Goal: Task Accomplishment & Management: Complete application form

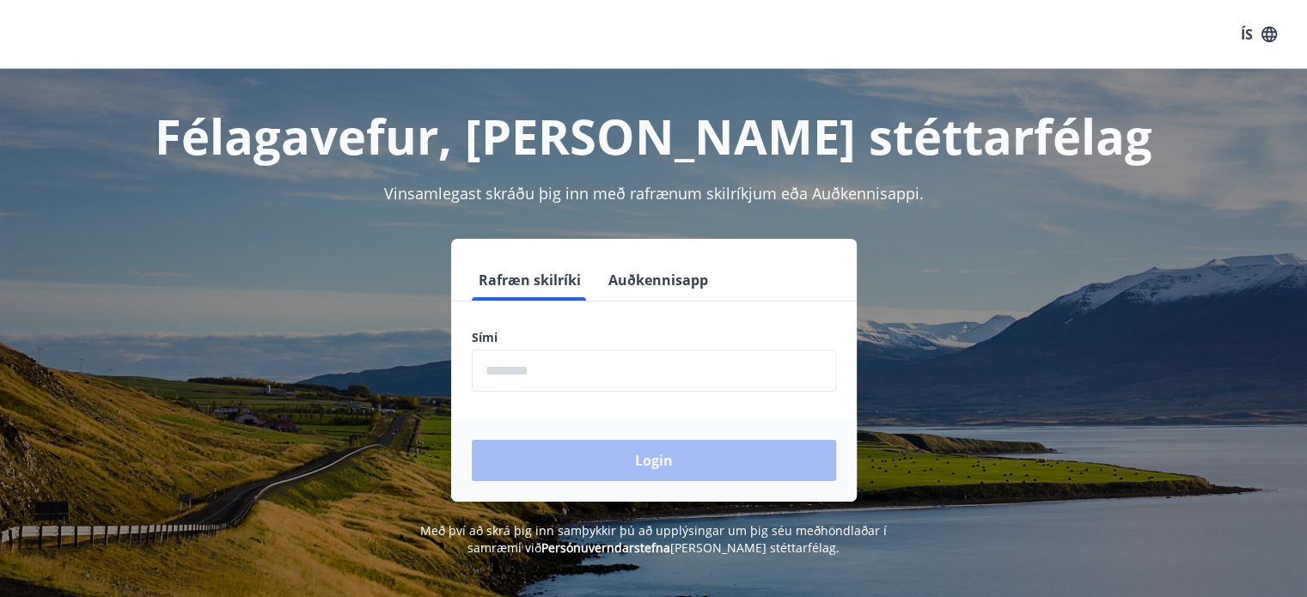
click at [537, 364] on input "phone" at bounding box center [654, 371] width 364 height 42
type input "********"
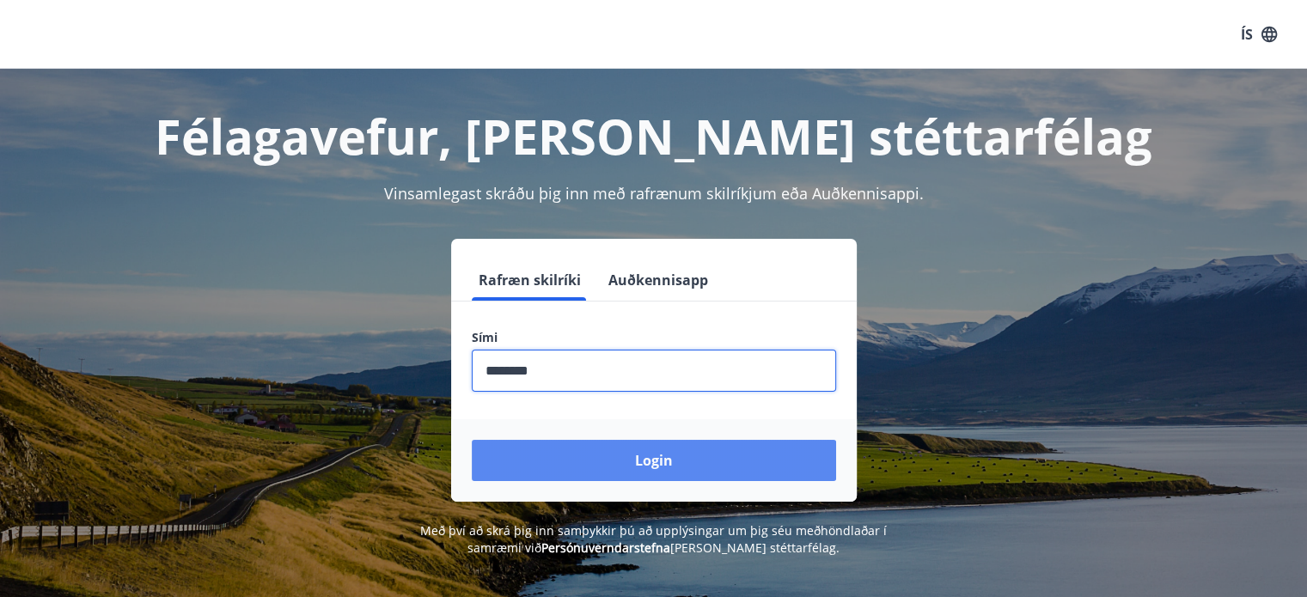
click at [641, 452] on button "Login" at bounding box center [654, 460] width 364 height 41
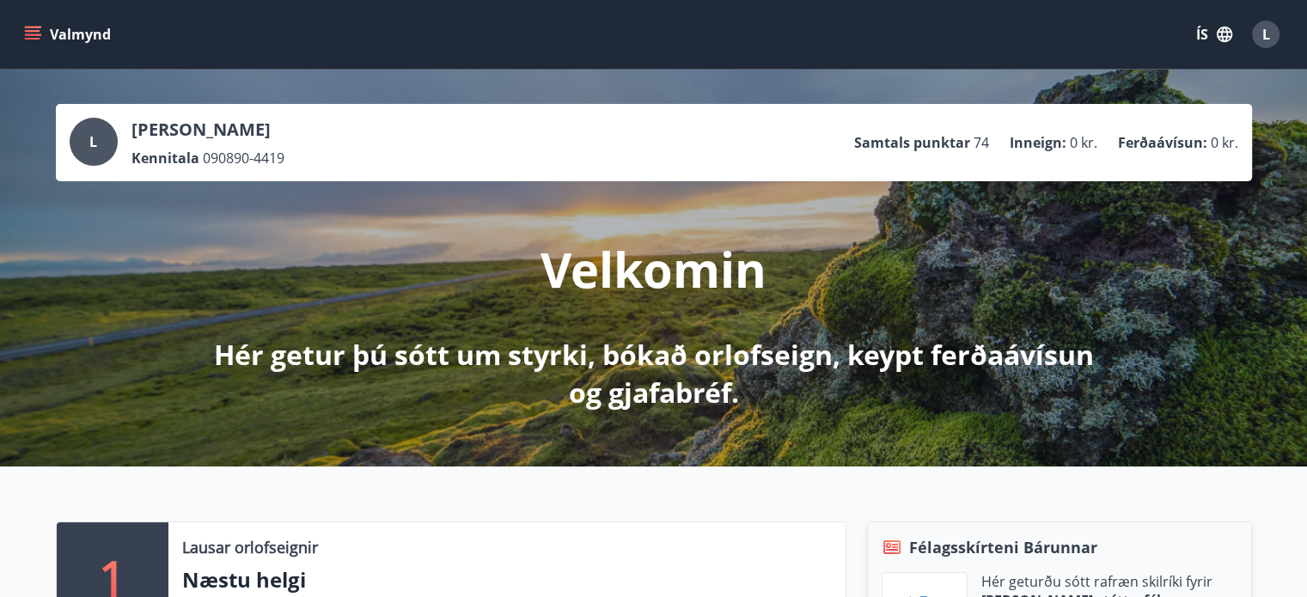
click at [1227, 36] on icon "button" at bounding box center [1224, 34] width 15 height 15
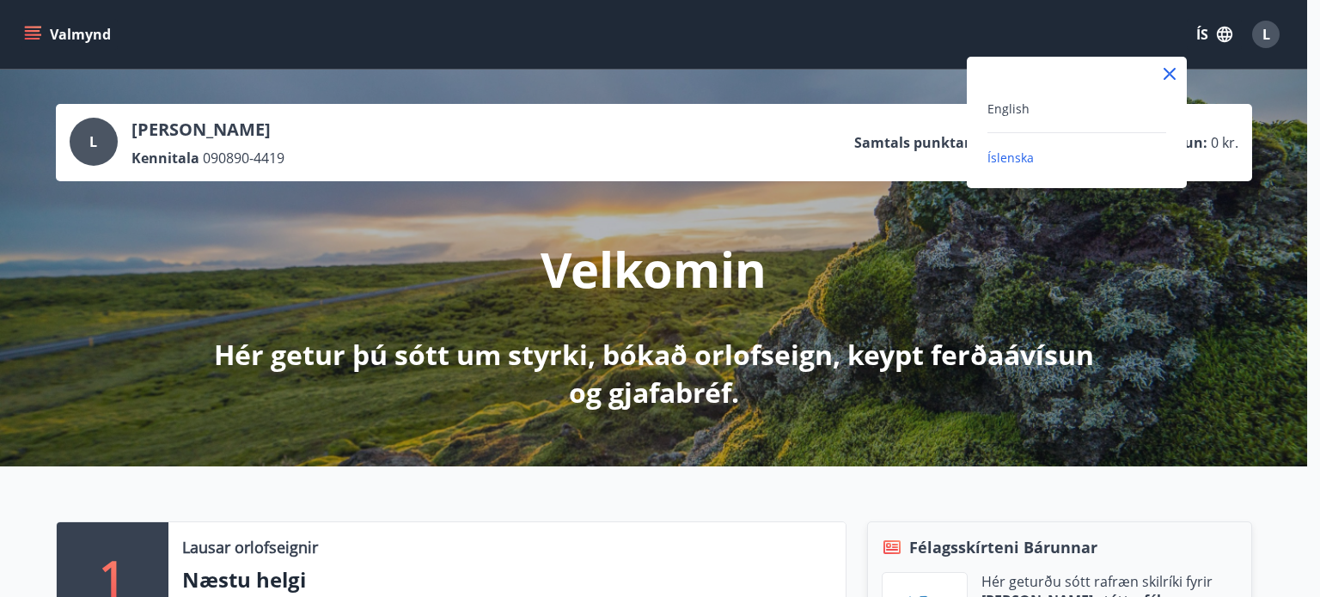
click at [1030, 98] on div "English" at bounding box center [1076, 108] width 179 height 21
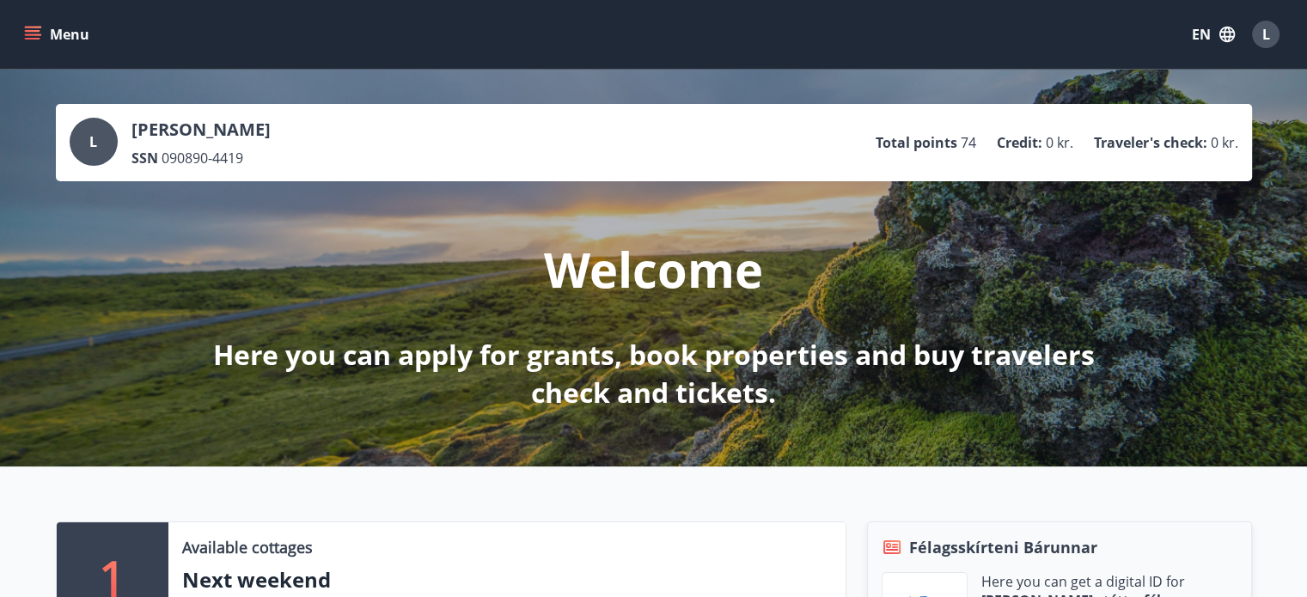
click at [48, 18] on div "Menu EN L" at bounding box center [654, 34] width 1266 height 41
click at [65, 48] on button "Menu" at bounding box center [59, 34] width 76 height 31
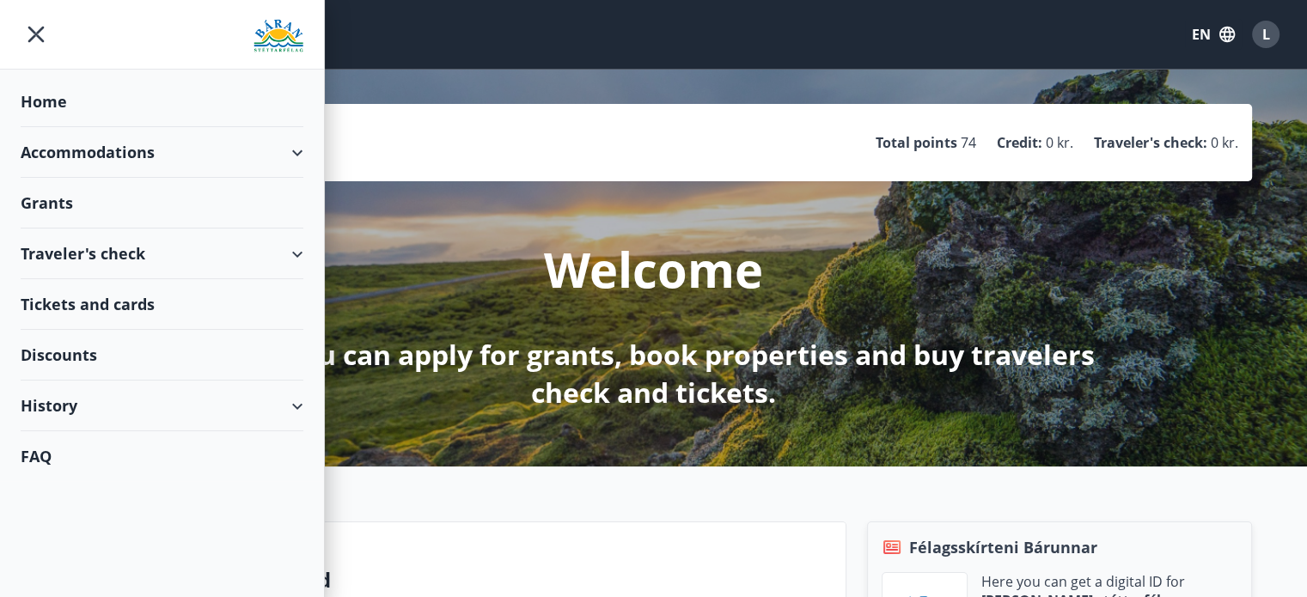
drag, startPoint x: 507, startPoint y: 131, endPoint x: 507, endPoint y: 140, distance: 9.5
click at [507, 138] on div "L Lukás Lejsek SSN 090890-4419 Total points 74 Credit : 0 kr. Traveler's check …" at bounding box center [654, 143] width 1169 height 50
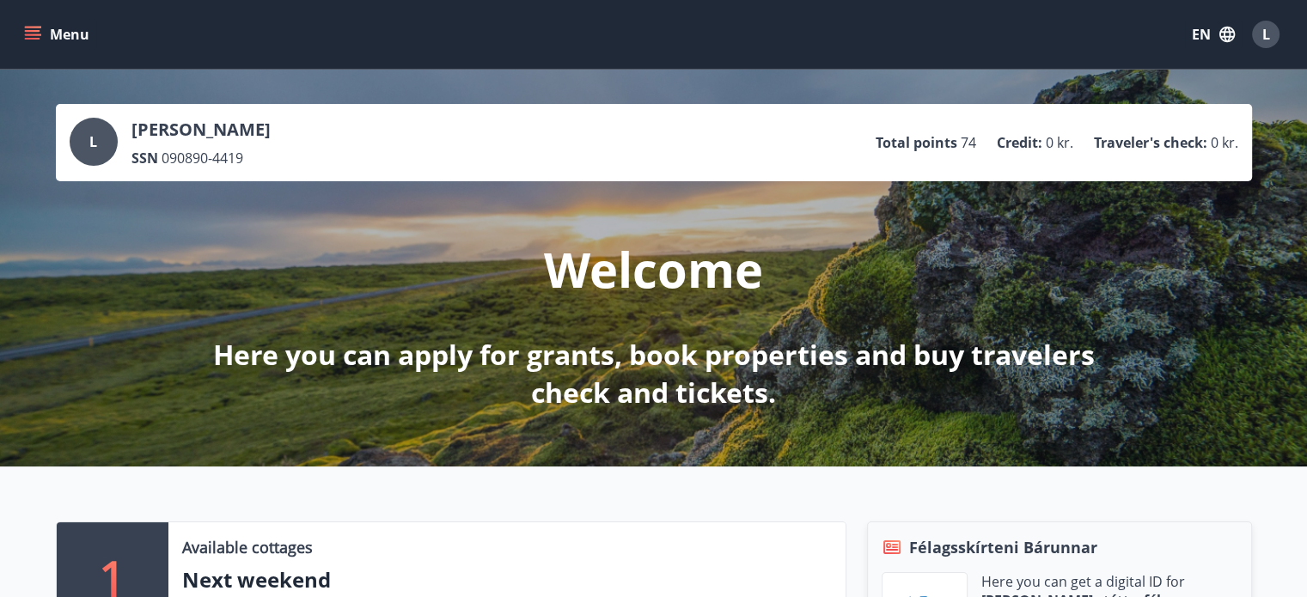
click at [1263, 46] on div "L" at bounding box center [1265, 34] width 27 height 27
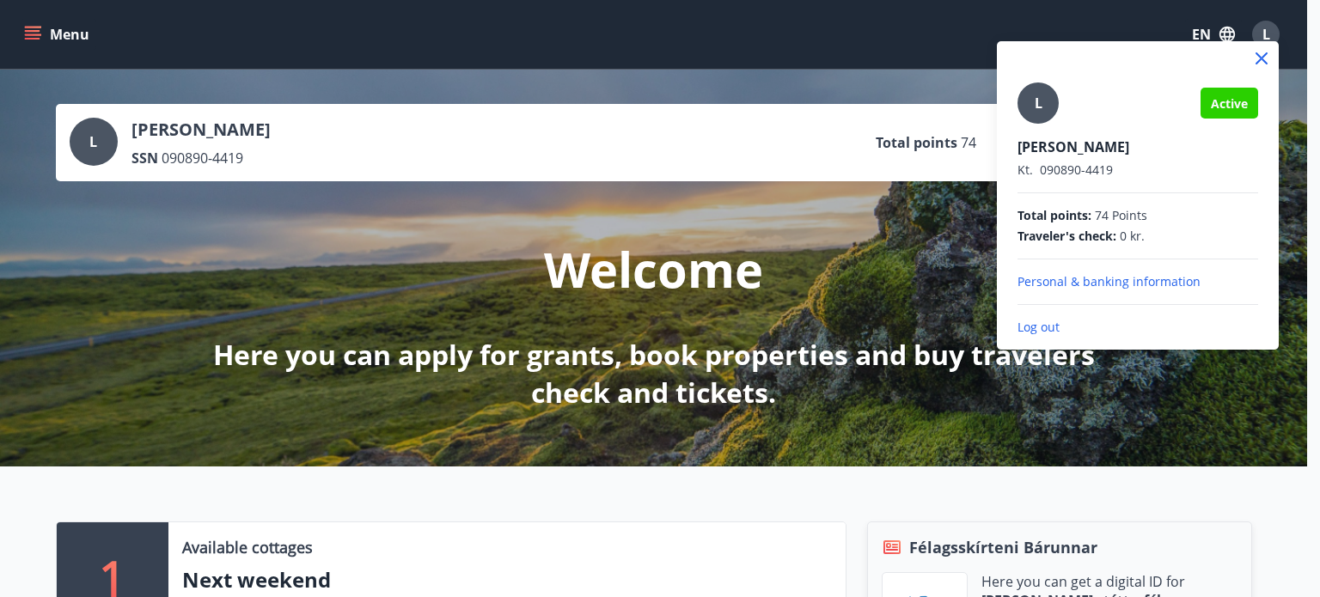
click at [1258, 34] on div at bounding box center [660, 298] width 1320 height 597
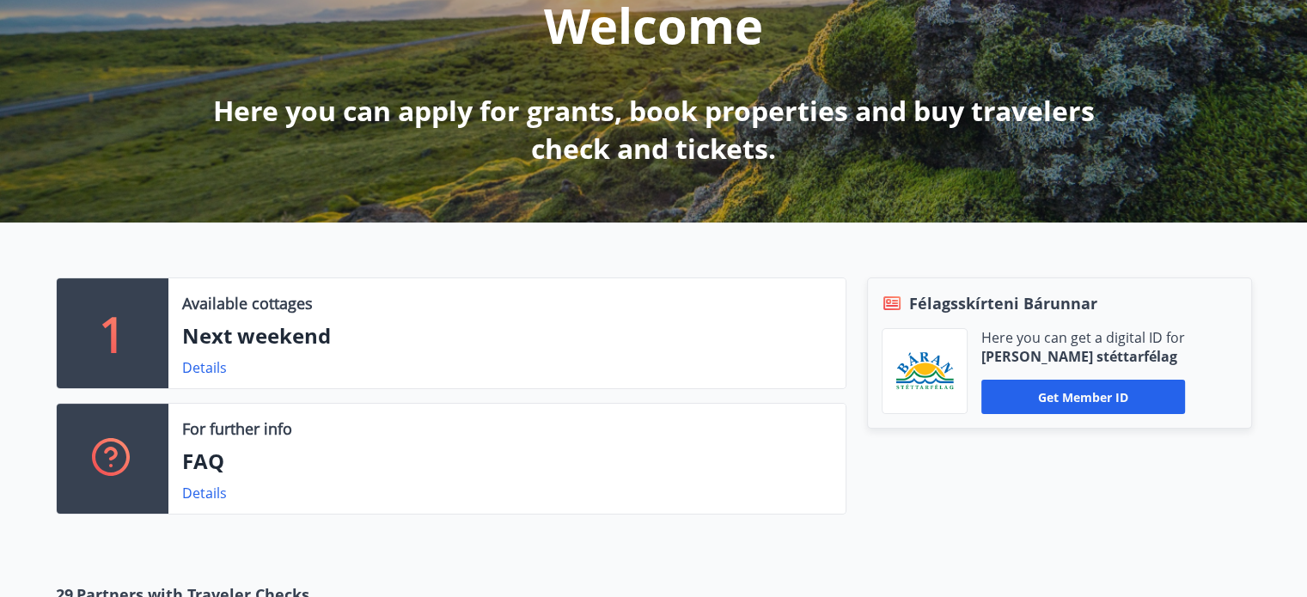
scroll to position [17, 0]
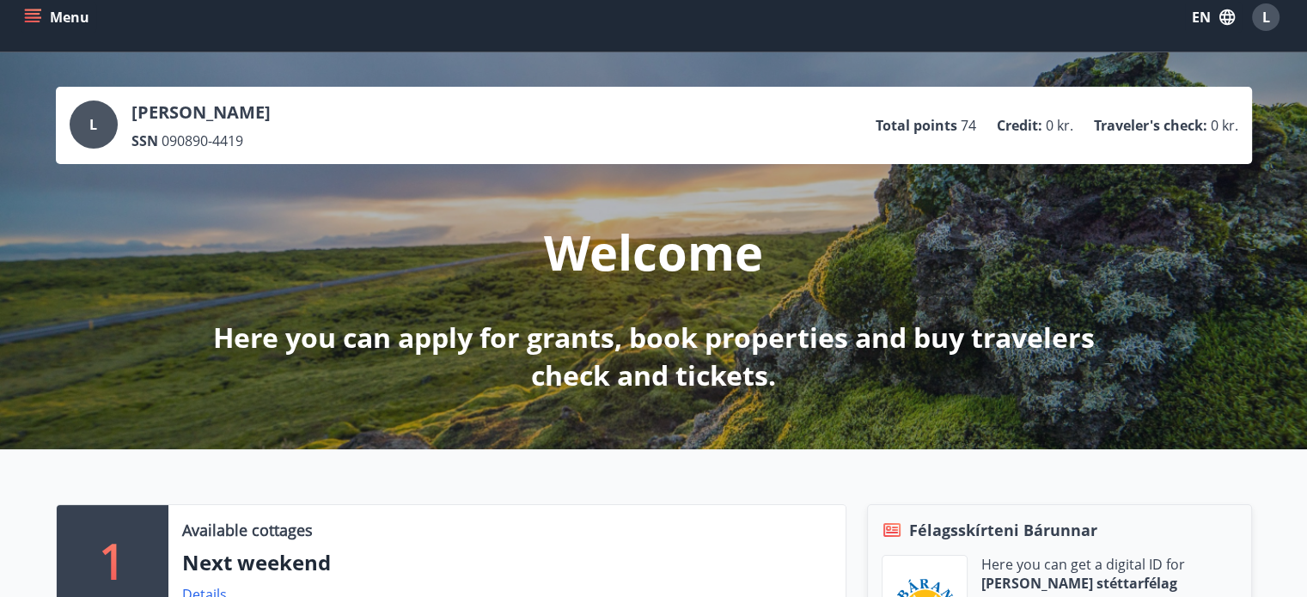
drag, startPoint x: 48, startPoint y: 3, endPoint x: 50, endPoint y: 16, distance: 13.9
click at [48, 3] on button "Menu" at bounding box center [59, 17] width 76 height 31
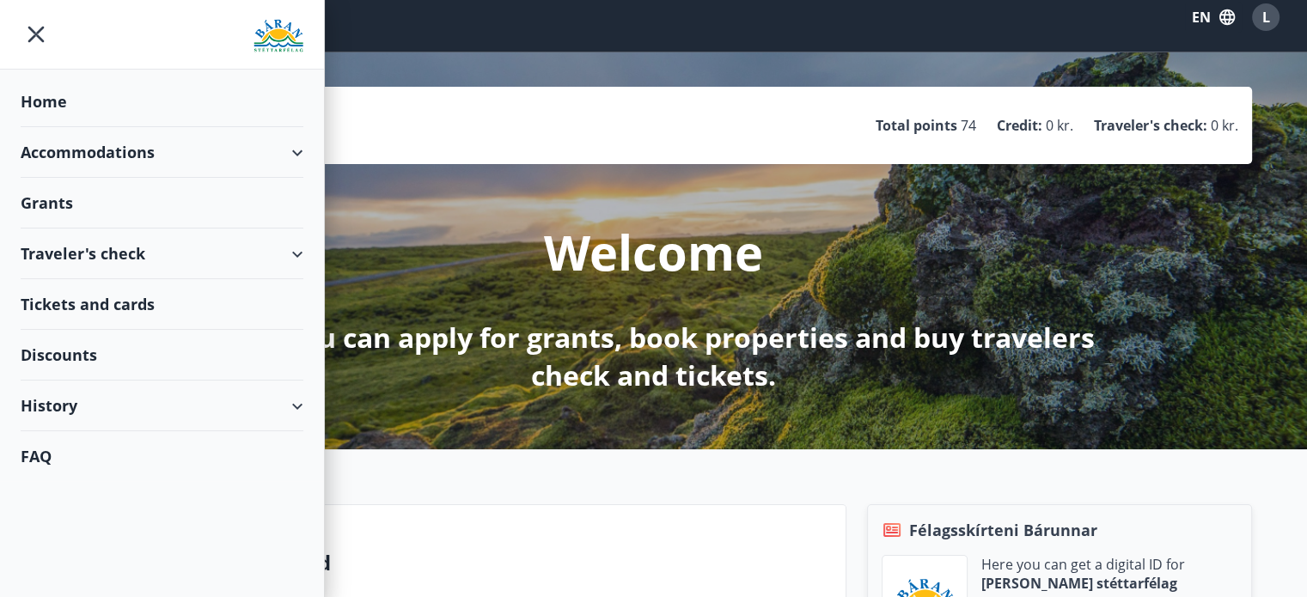
click at [58, 127] on div "Grants" at bounding box center [162, 101] width 283 height 51
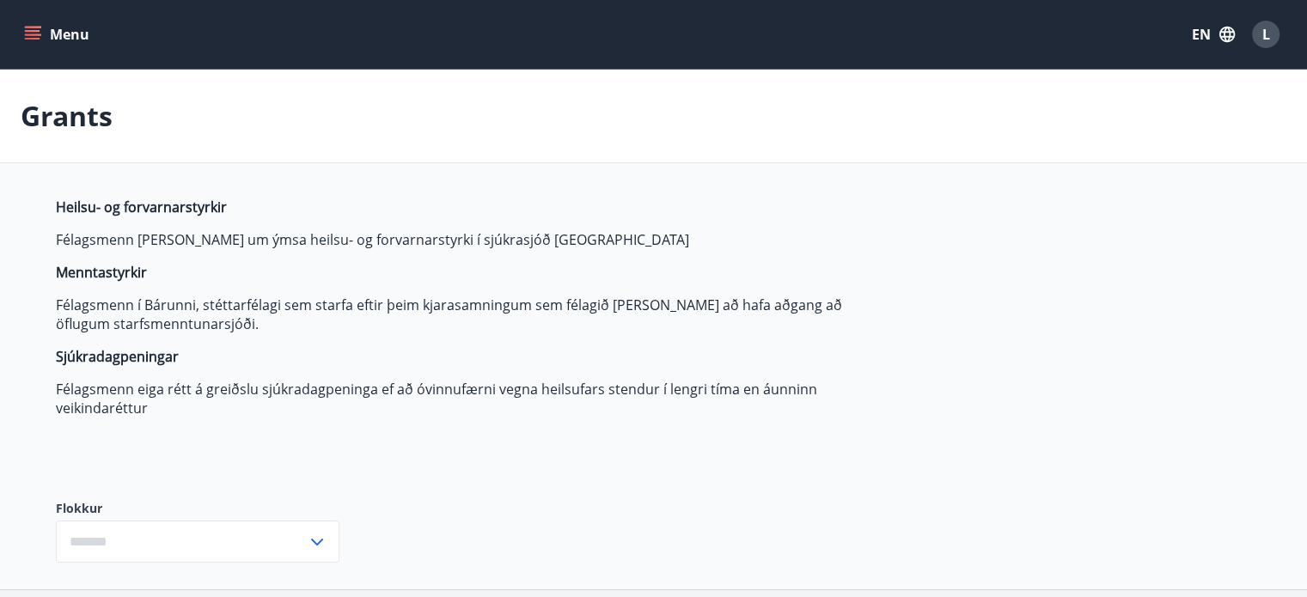
type input "***"
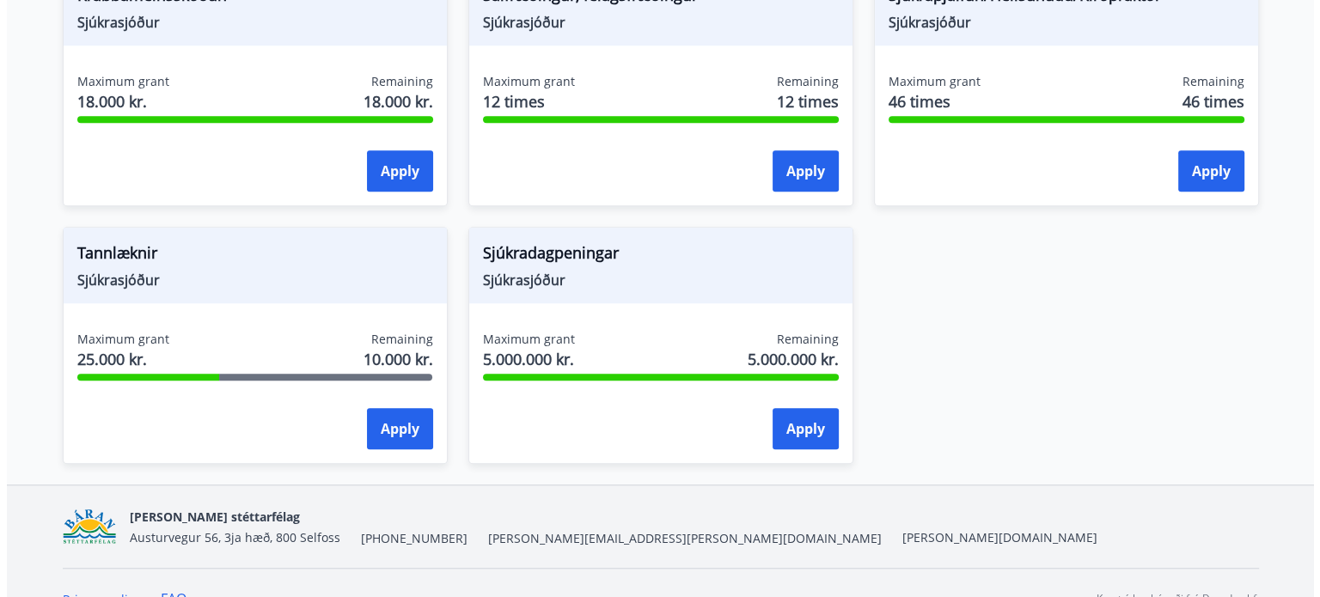
scroll to position [1423, 0]
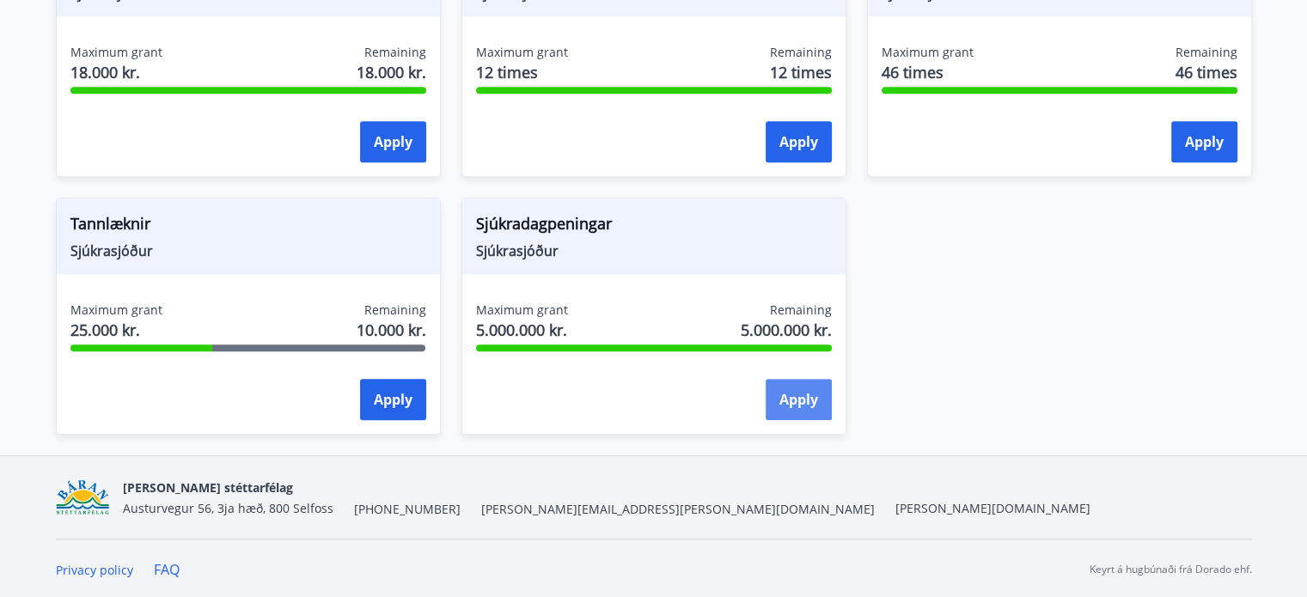
click at [793, 398] on button "Apply" at bounding box center [799, 399] width 66 height 41
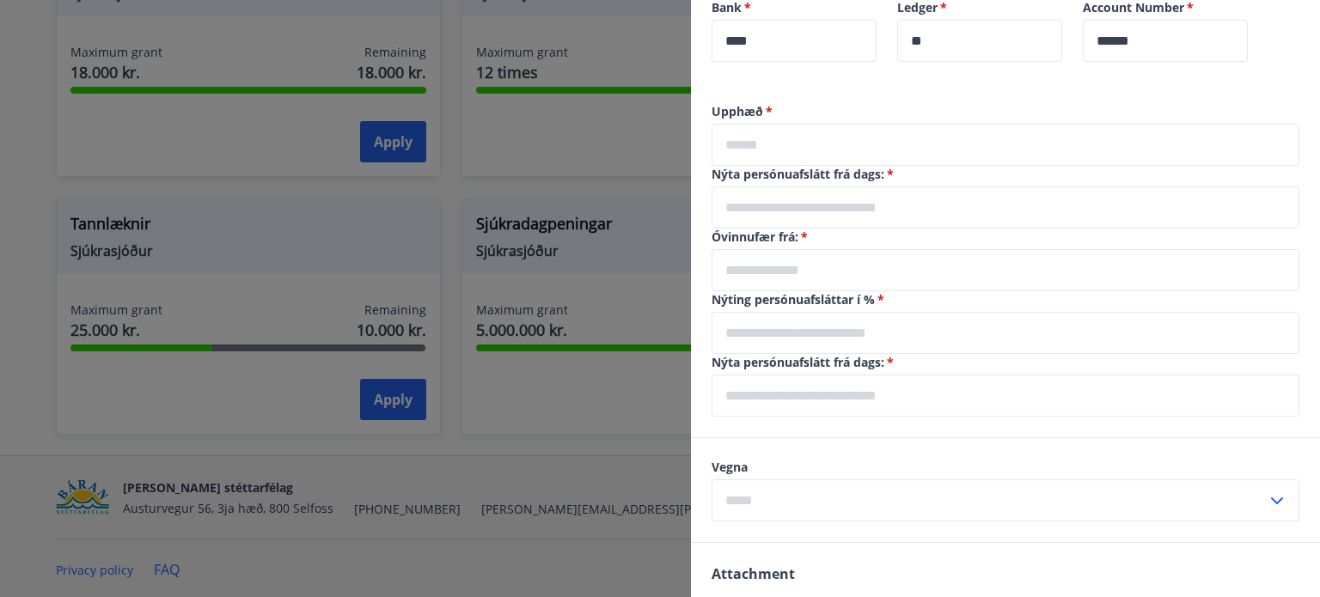
scroll to position [516, 0]
click at [785, 146] on input "text" at bounding box center [1006, 144] width 588 height 42
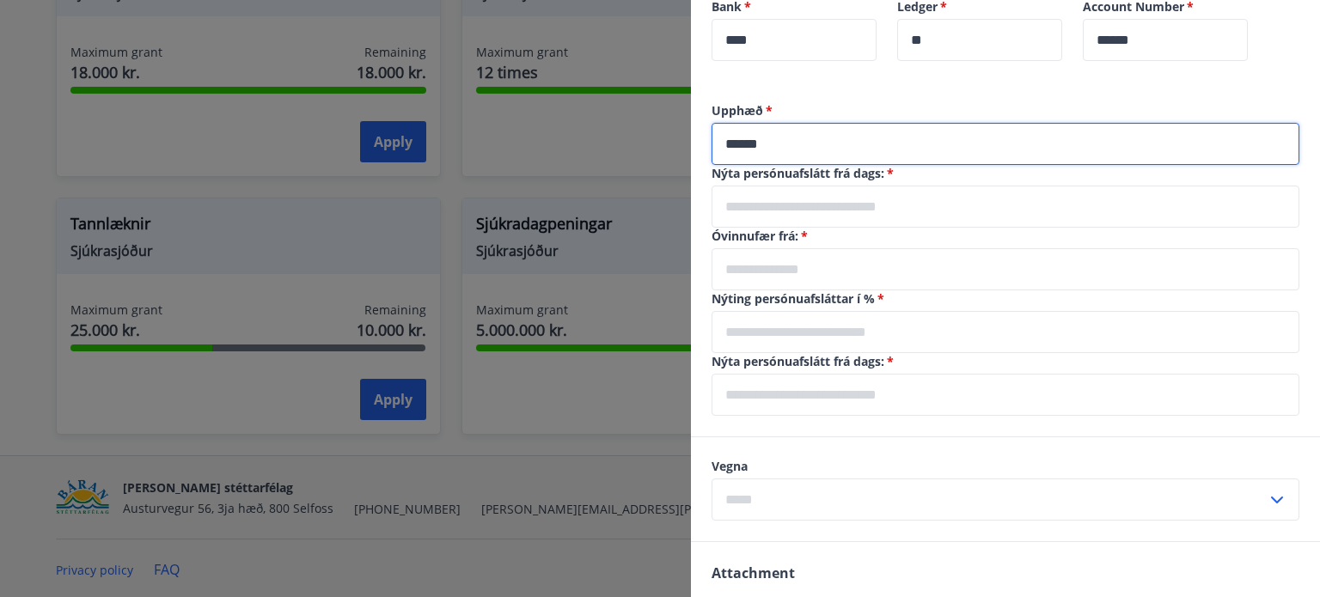
type input "******"
click at [893, 205] on input "text" at bounding box center [1006, 207] width 588 height 42
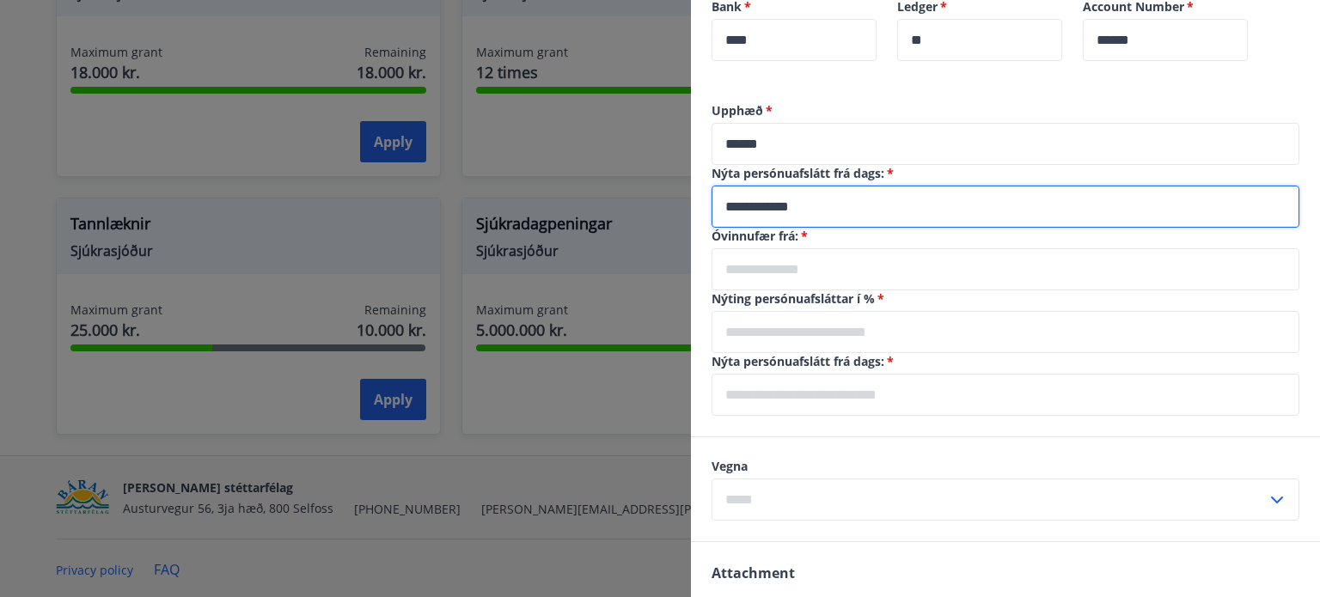
type input "**********"
click at [813, 272] on input "text" at bounding box center [1006, 269] width 588 height 42
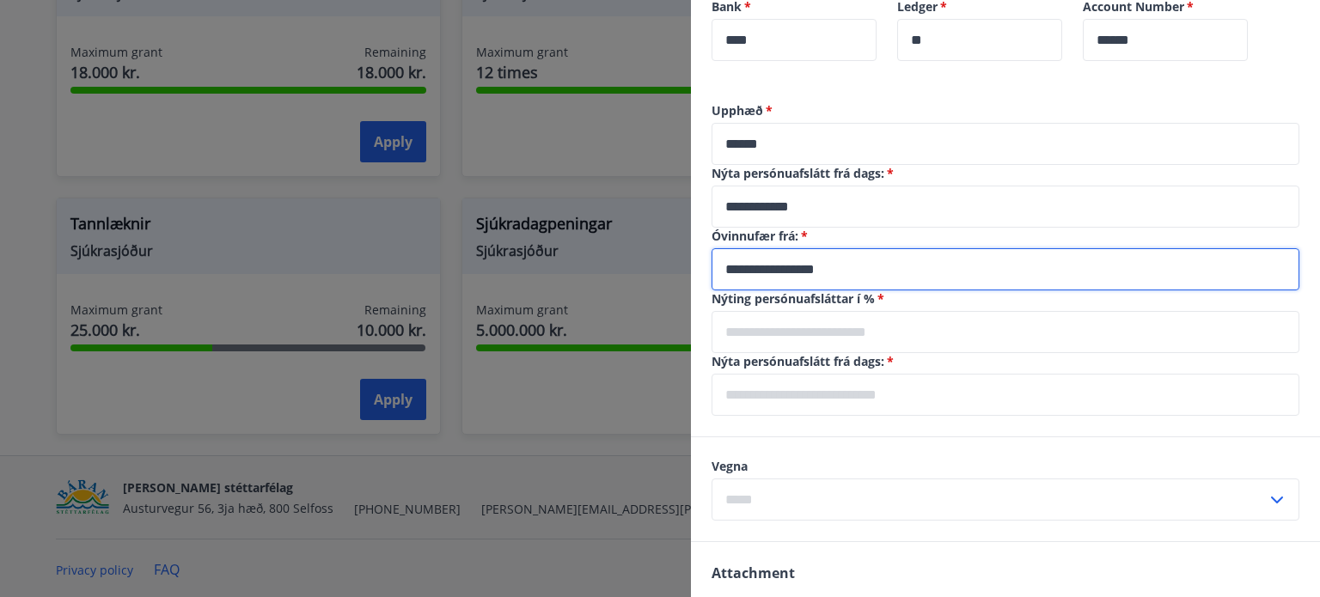
type input "**********"
click at [849, 327] on input "text" at bounding box center [1006, 332] width 588 height 42
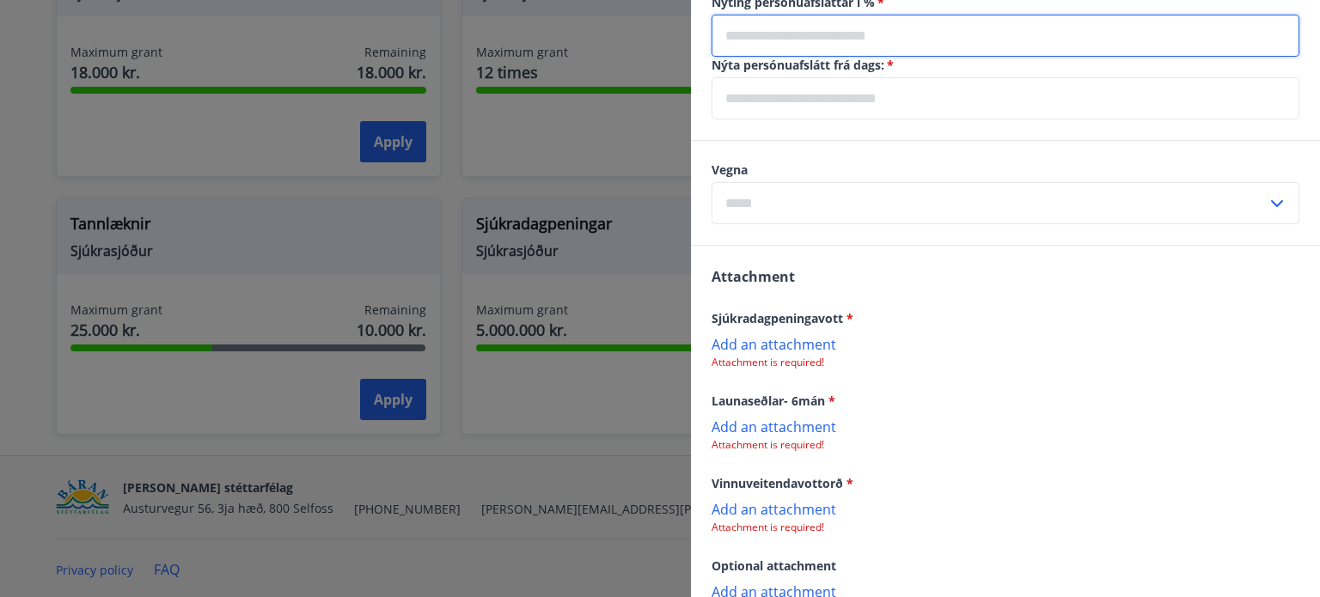
scroll to position [859, 0]
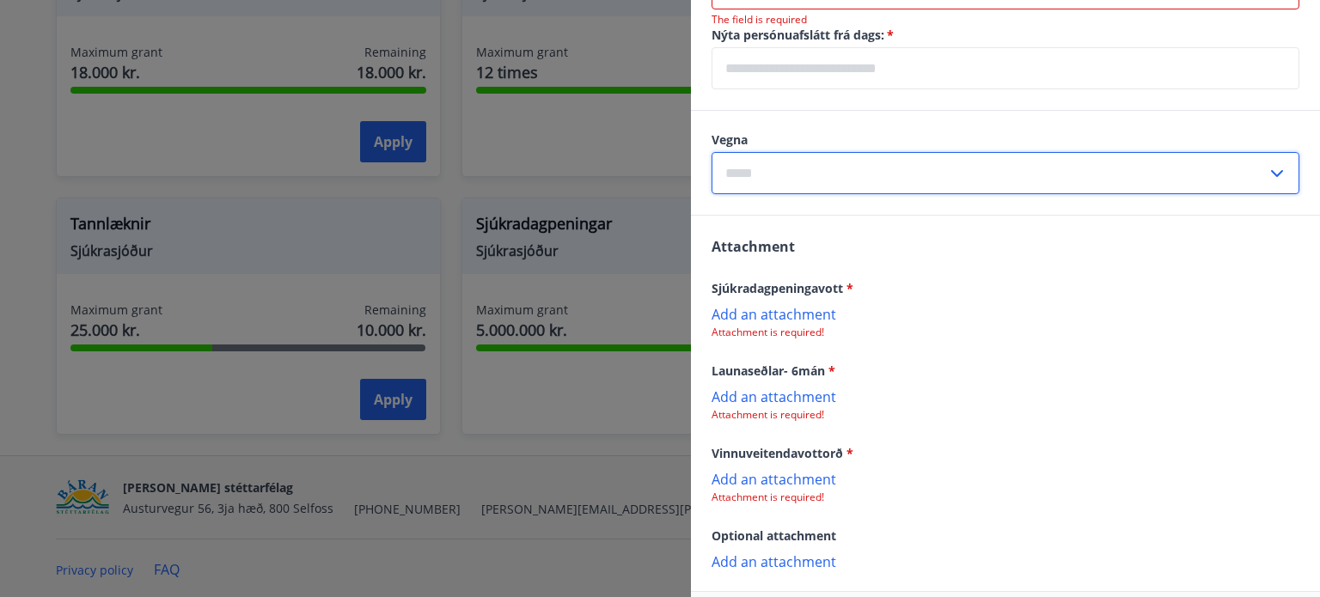
click at [932, 148] on div "Vegna ​" at bounding box center [1006, 162] width 588 height 63
click at [921, 188] on input "text" at bounding box center [989, 173] width 555 height 42
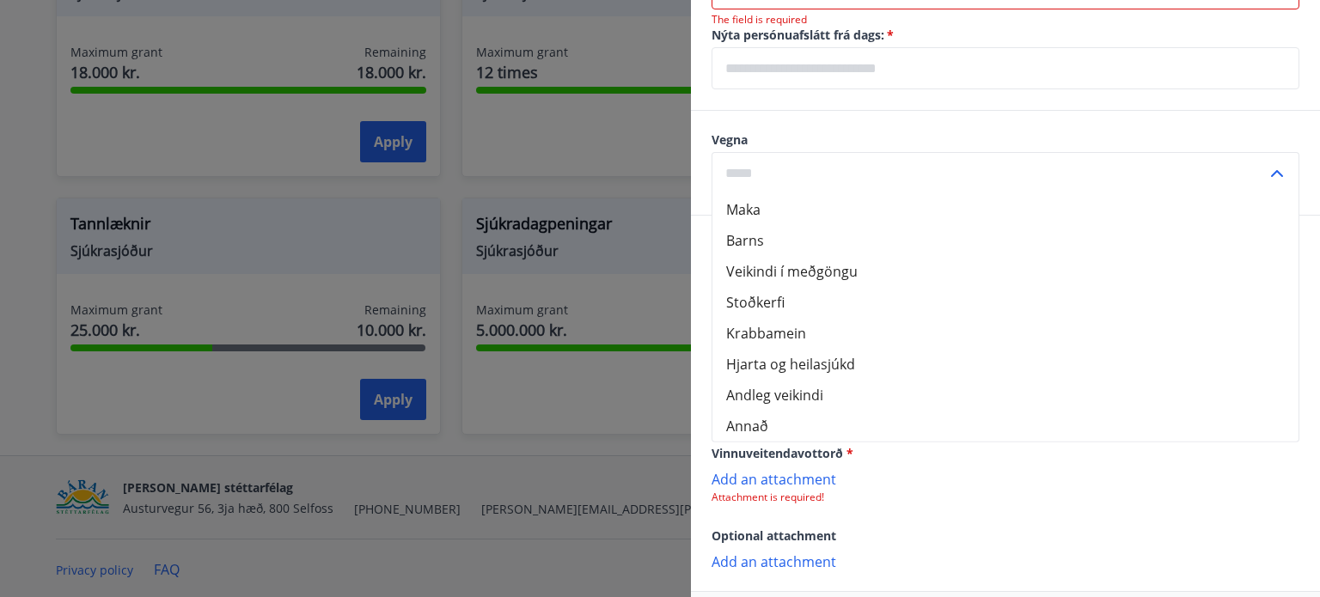
click at [827, 422] on li "Annað" at bounding box center [1005, 426] width 586 height 31
type input "*****"
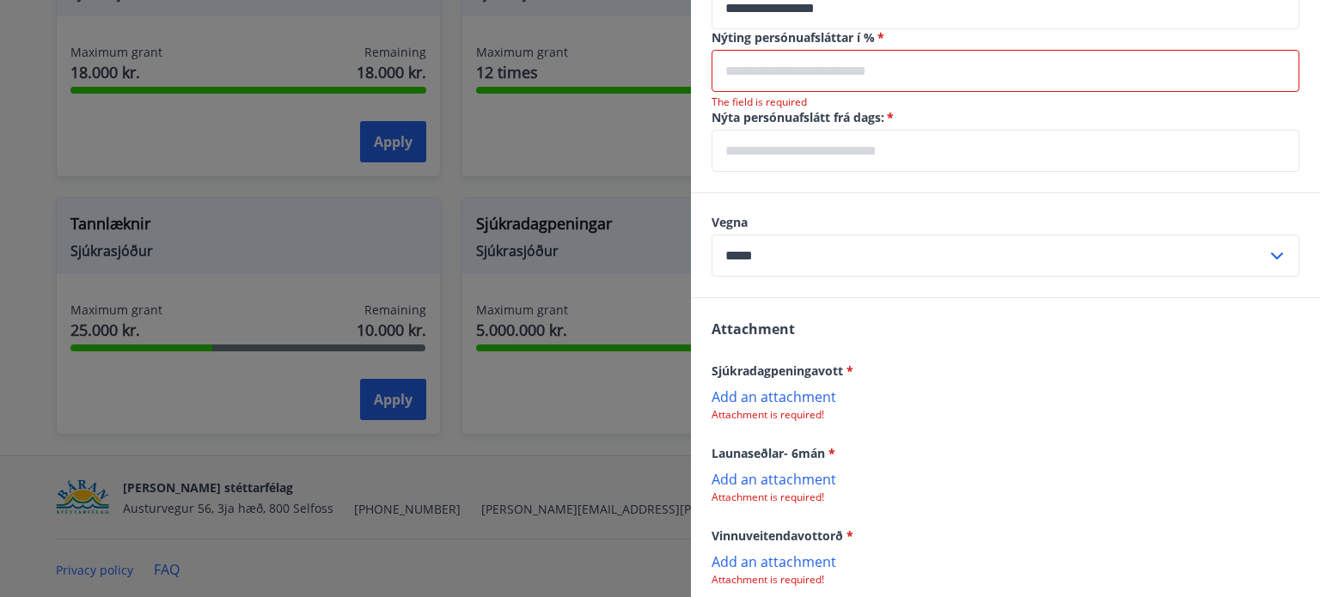
scroll to position [773, 0]
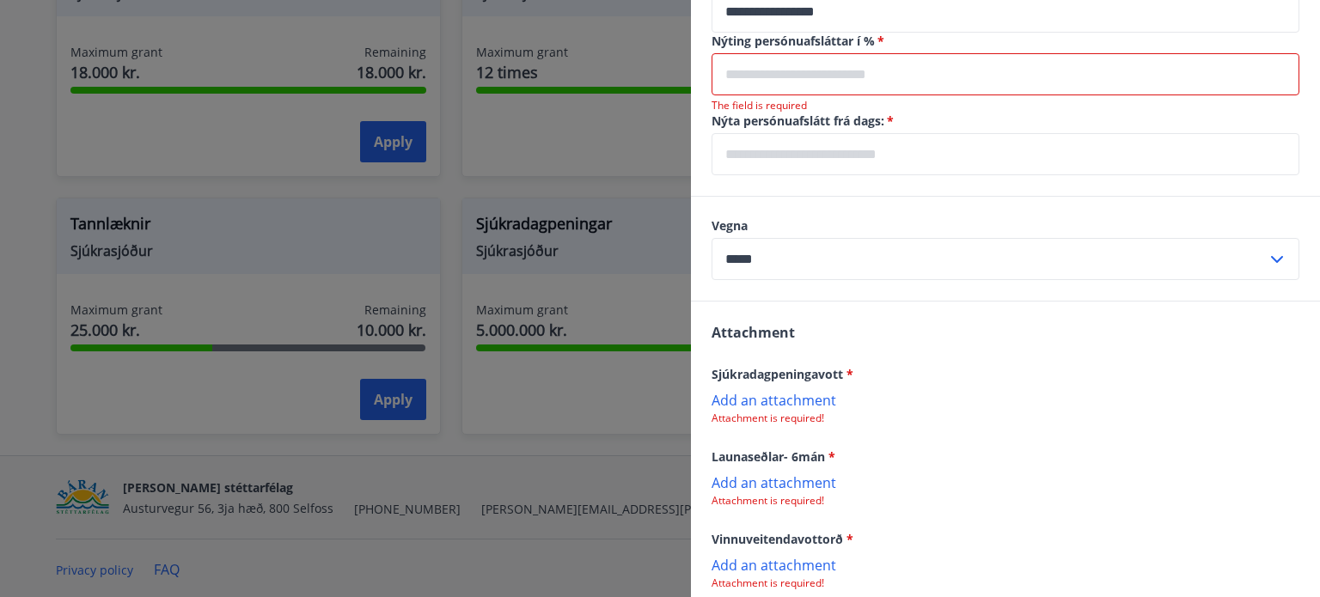
click at [785, 394] on p "Add an attachment" at bounding box center [1006, 399] width 588 height 17
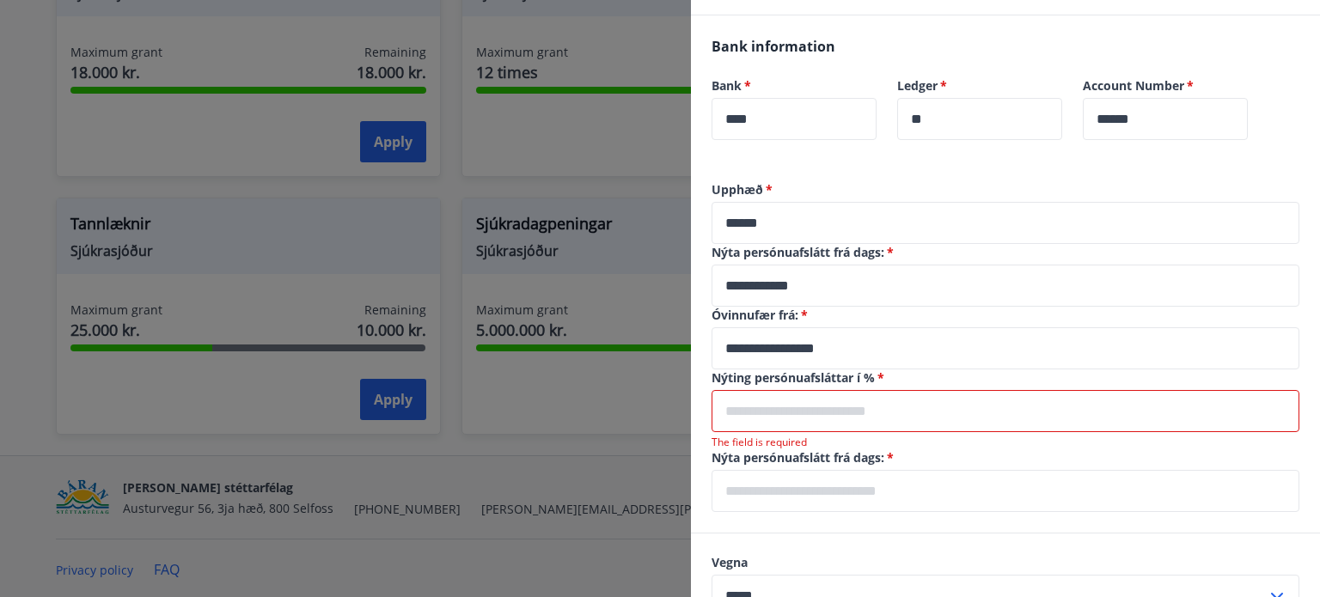
scroll to position [430, 0]
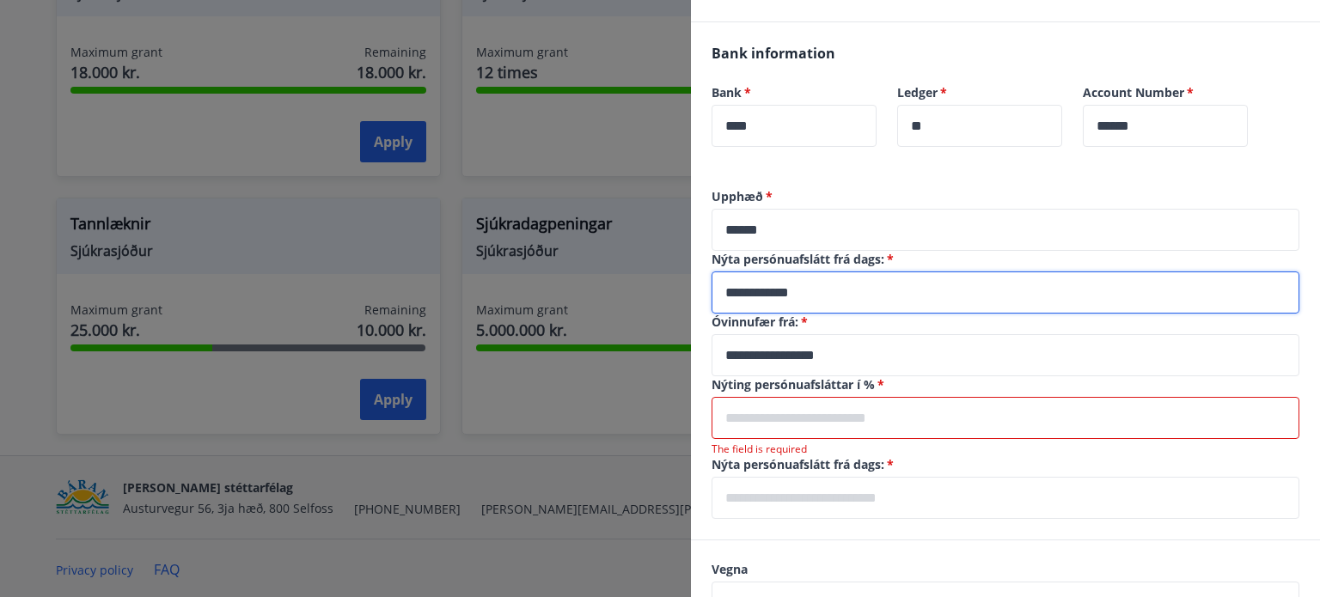
drag, startPoint x: 849, startPoint y: 293, endPoint x: 382, endPoint y: 461, distance: 496.1
click at [303, 327] on div "**********" at bounding box center [660, 298] width 1320 height 597
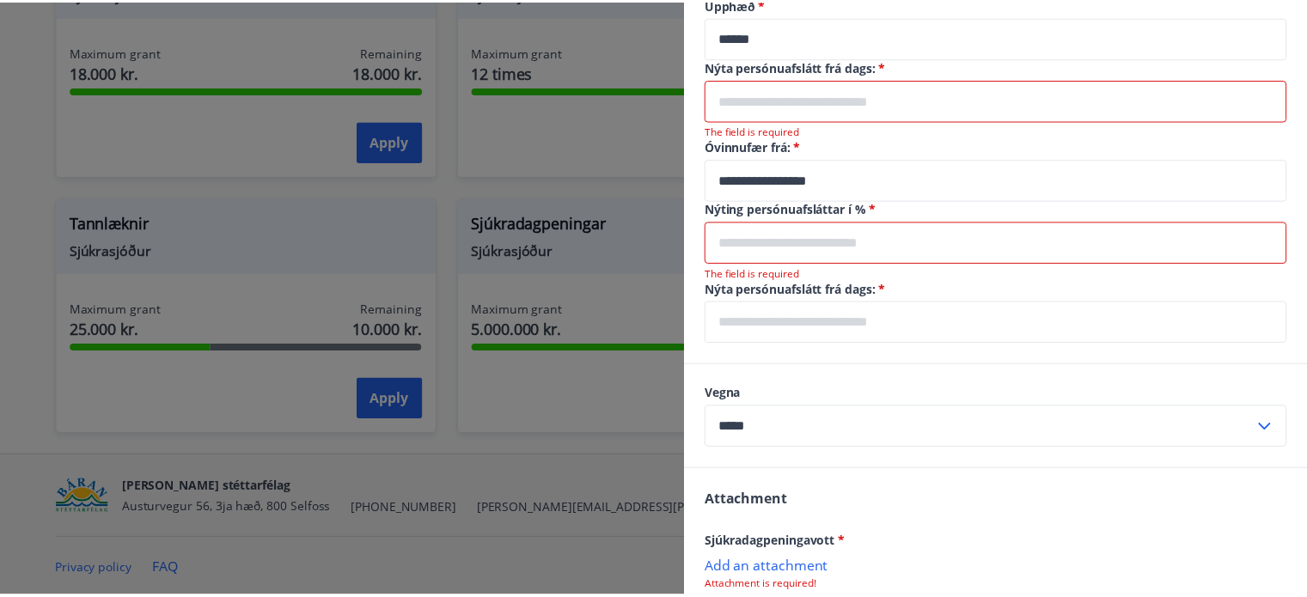
scroll to position [611, 0]
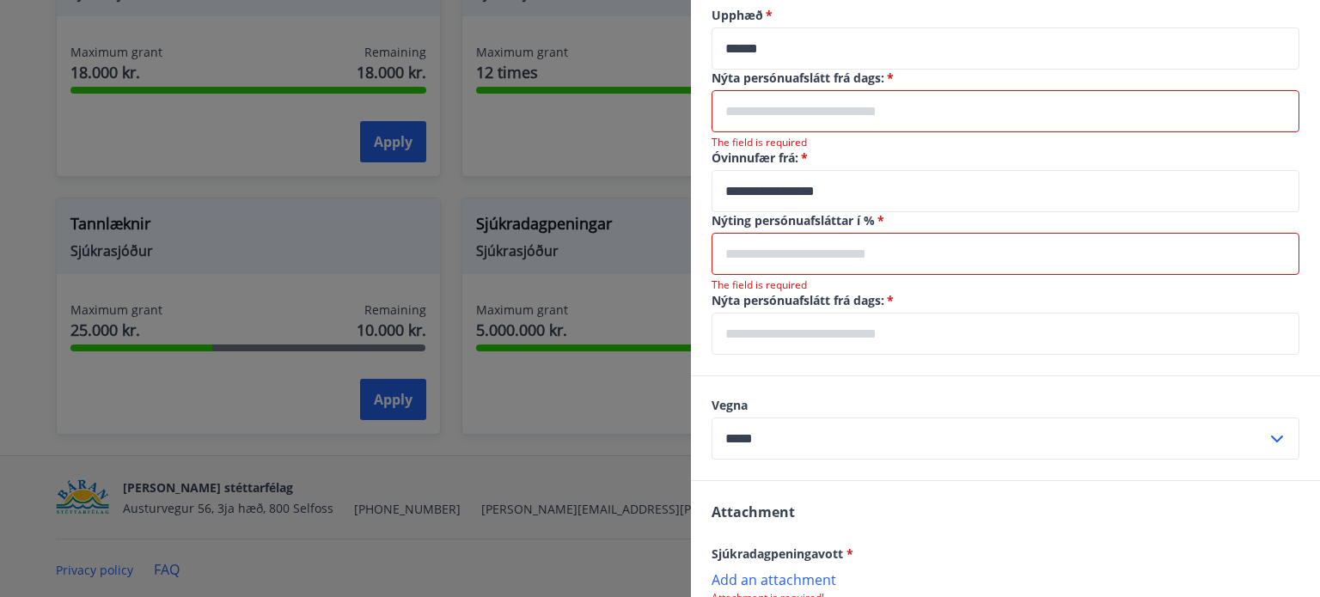
drag, startPoint x: 647, startPoint y: 481, endPoint x: 637, endPoint y: 481, distance: 10.3
click at [636, 481] on div at bounding box center [660, 298] width 1320 height 597
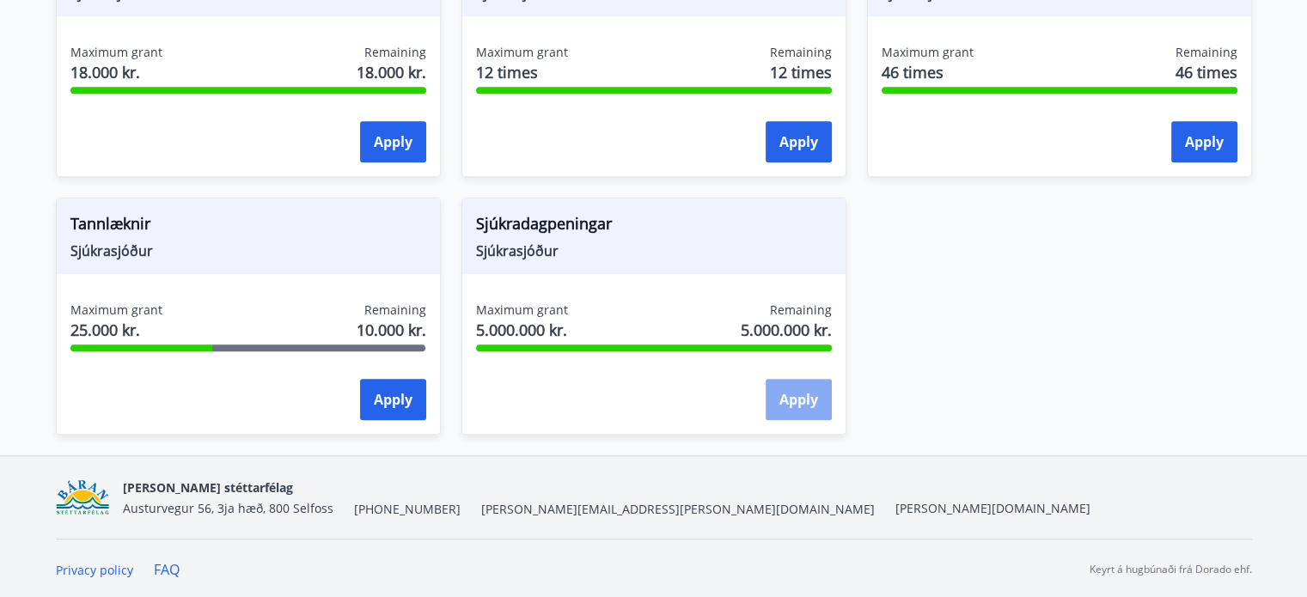
click at [798, 379] on button "Apply" at bounding box center [799, 399] width 66 height 41
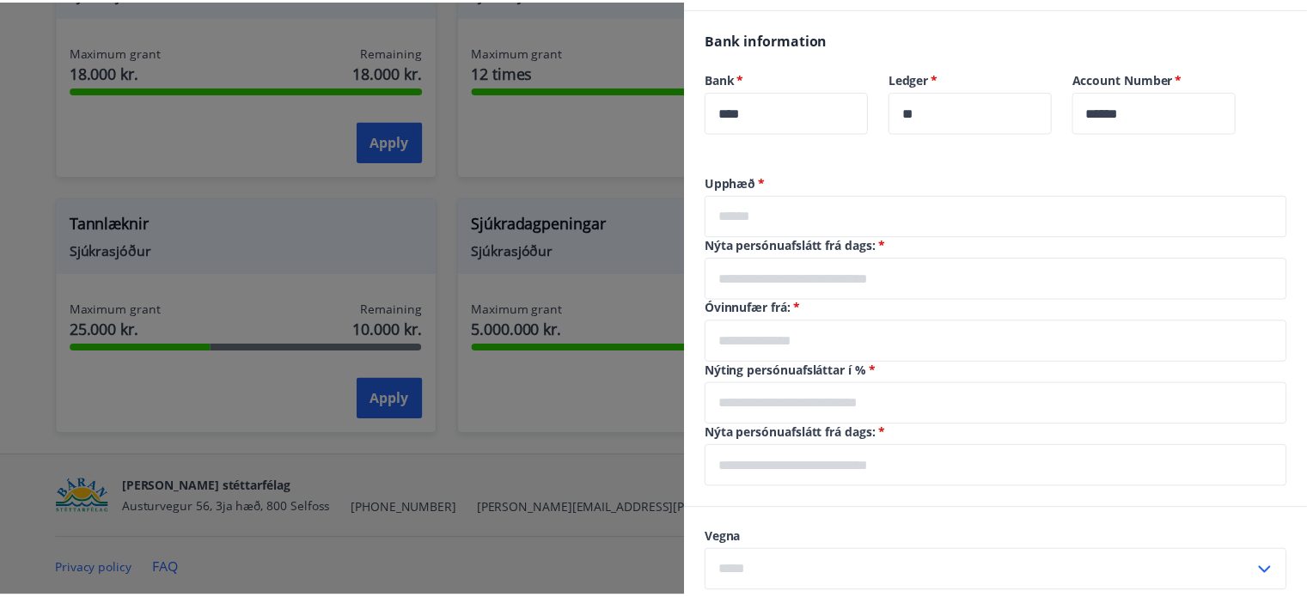
scroll to position [439, 0]
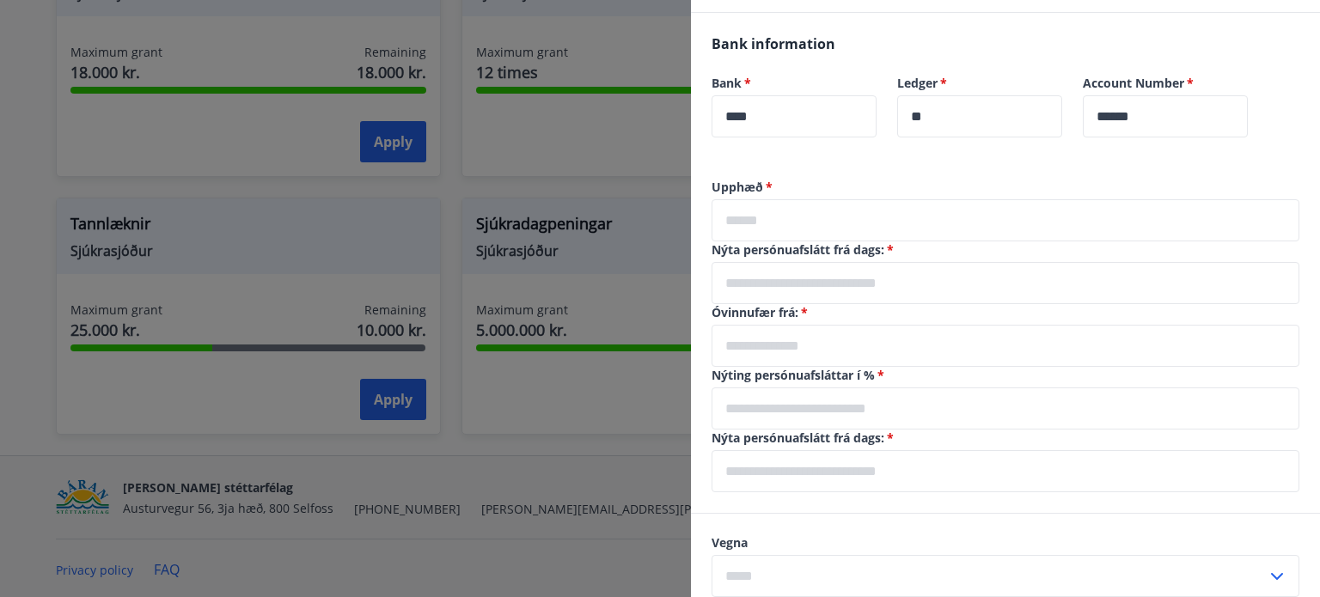
click at [584, 561] on div at bounding box center [660, 298] width 1320 height 597
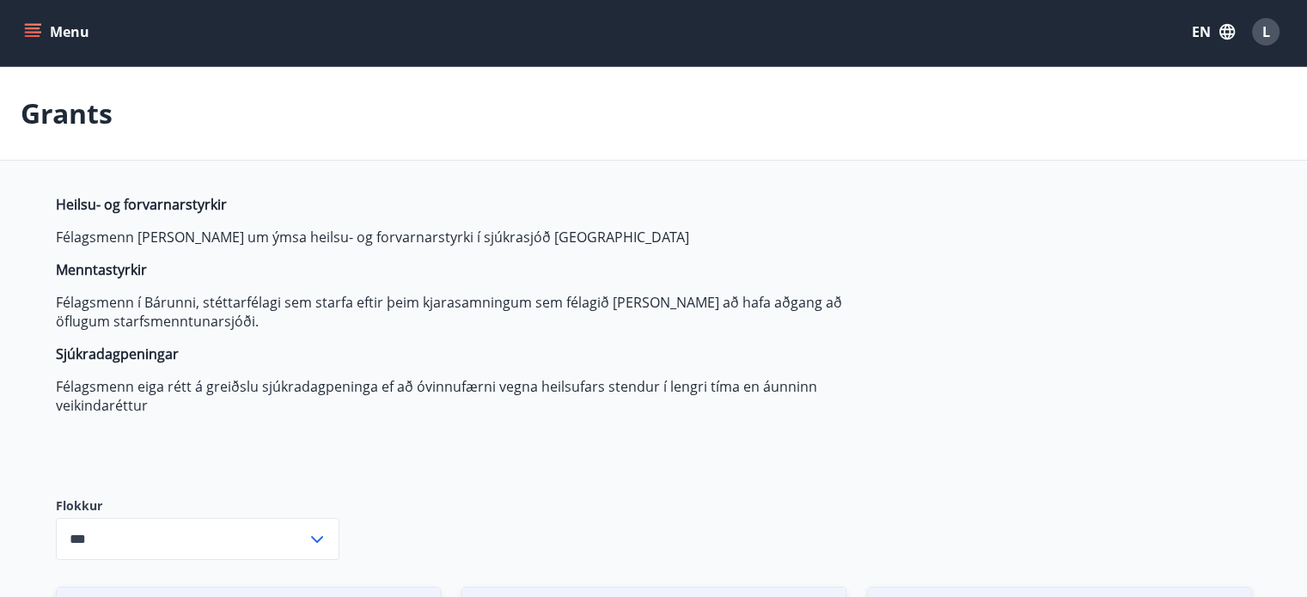
scroll to position [0, 0]
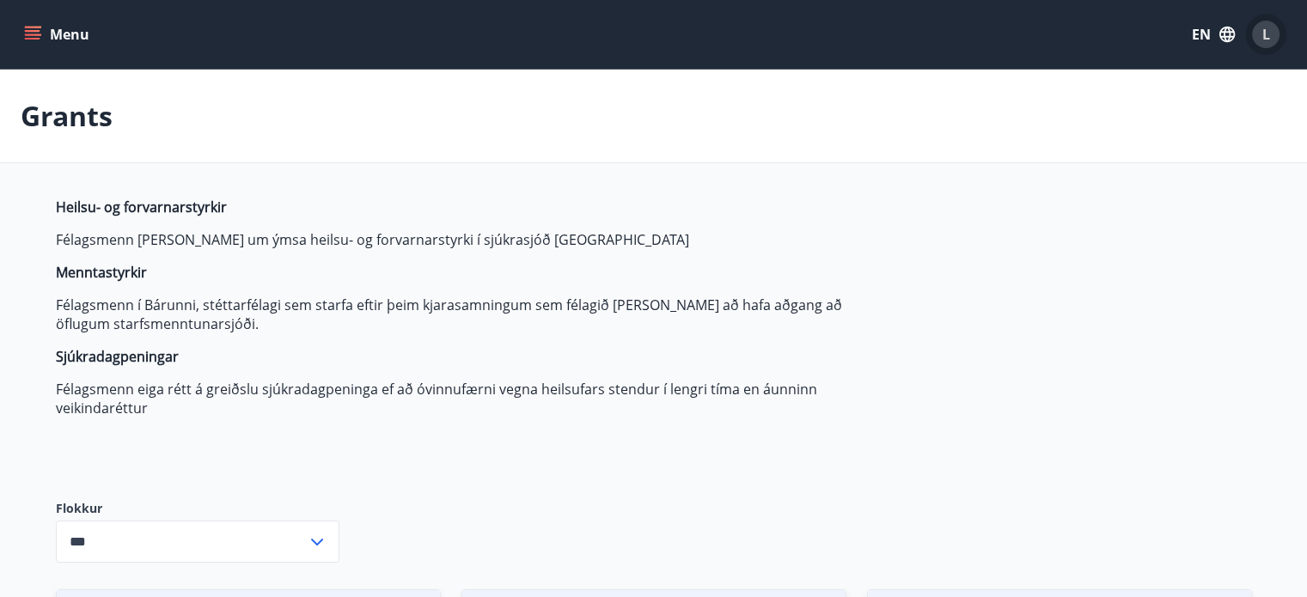
click at [1268, 40] on span "L" at bounding box center [1266, 34] width 8 height 19
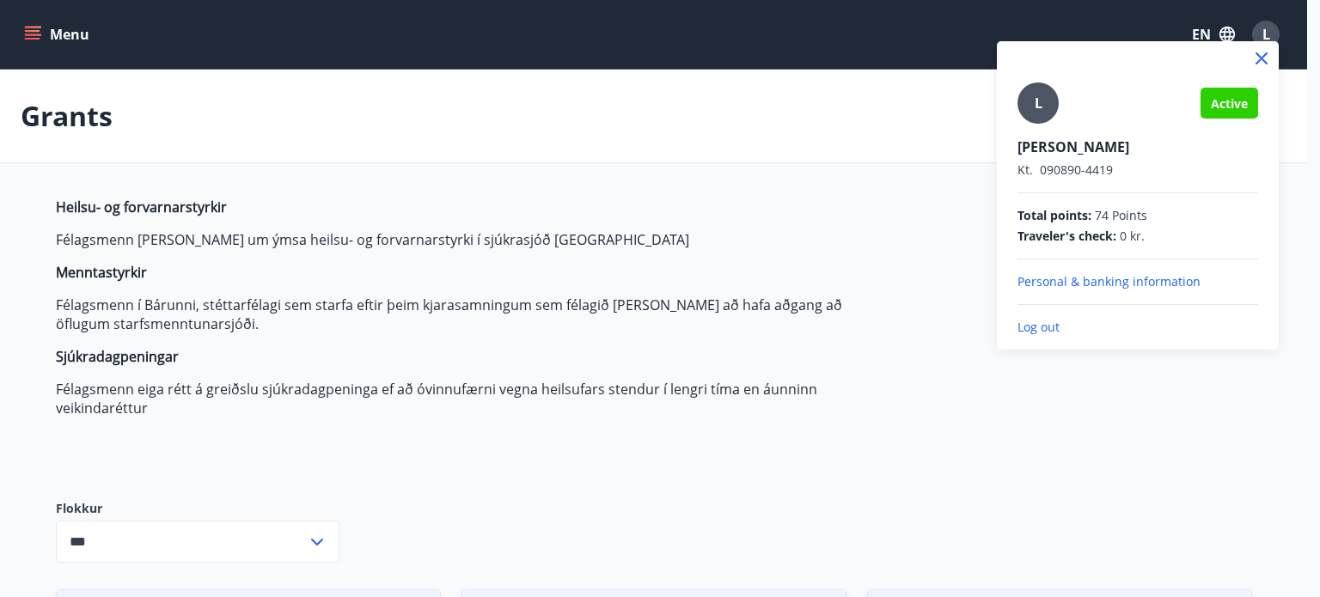
click at [990, 463] on div at bounding box center [660, 298] width 1320 height 597
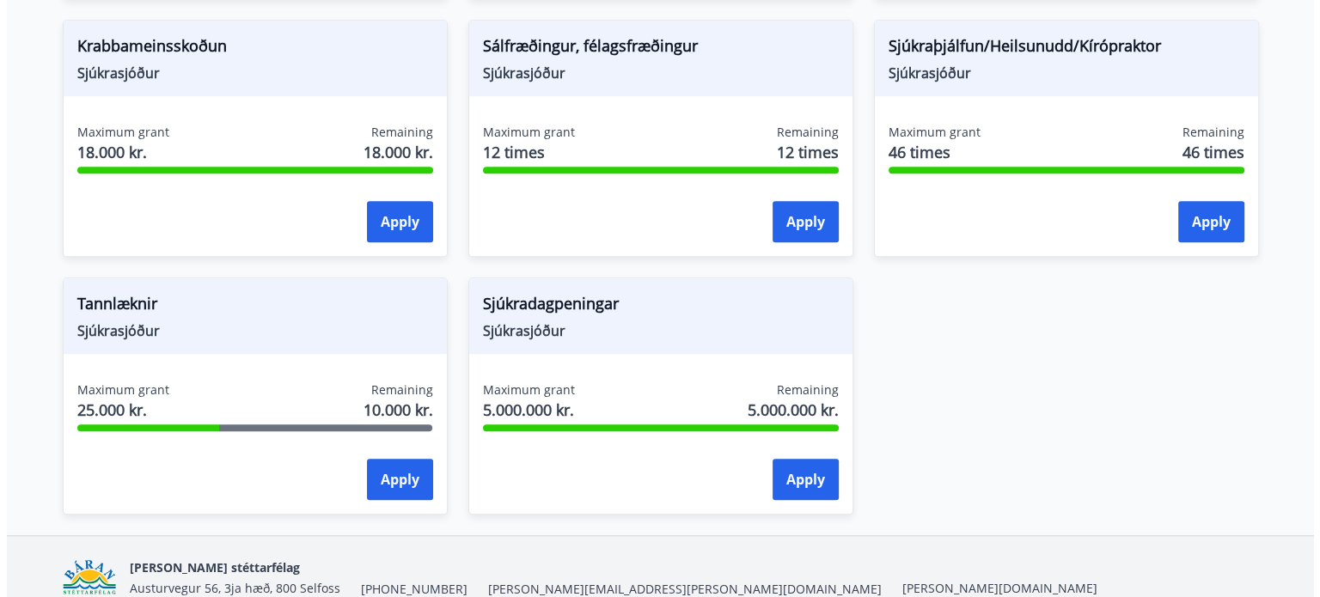
scroll to position [1337, 0]
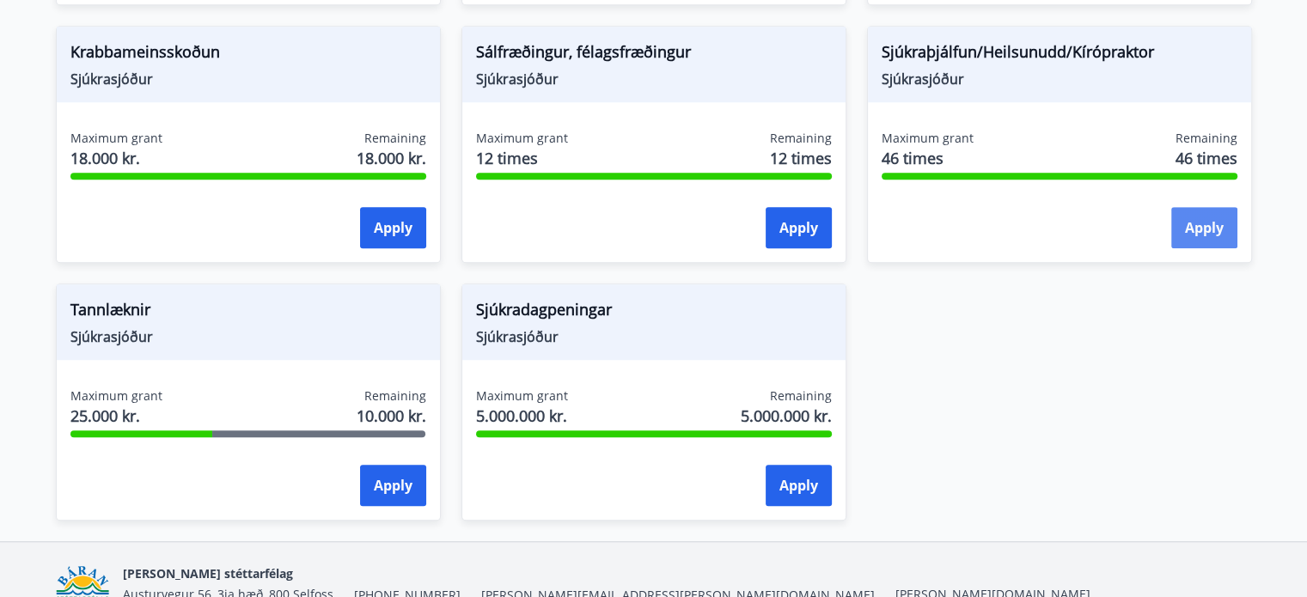
click at [1219, 219] on button "Apply" at bounding box center [1204, 227] width 66 height 41
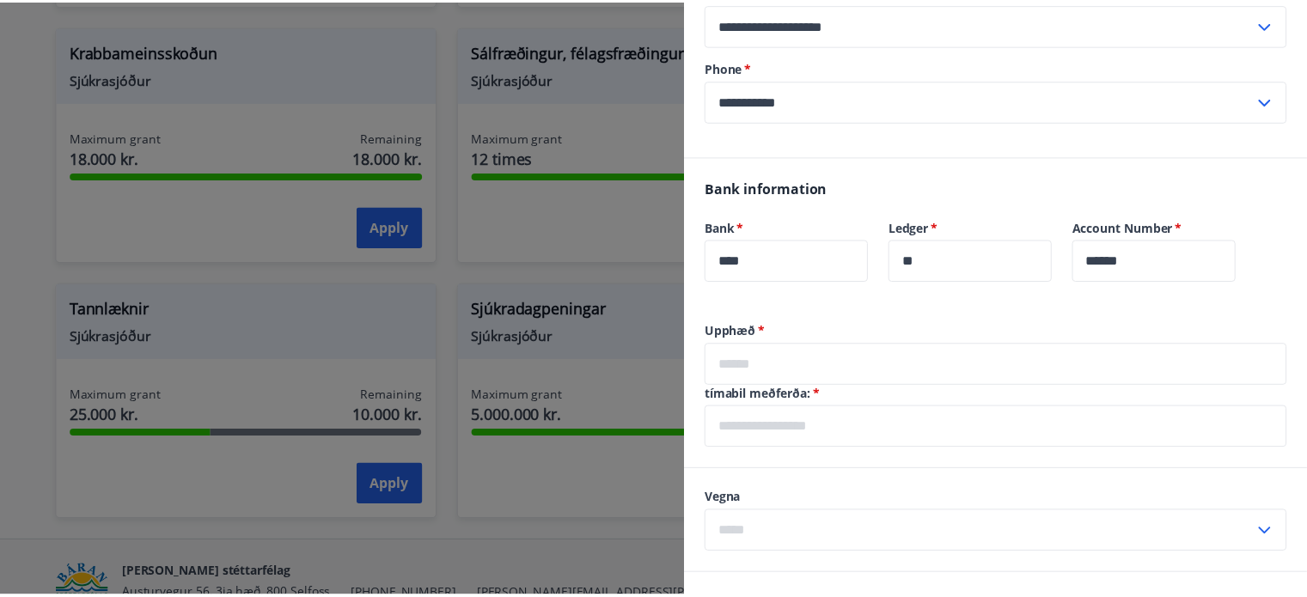
scroll to position [344, 0]
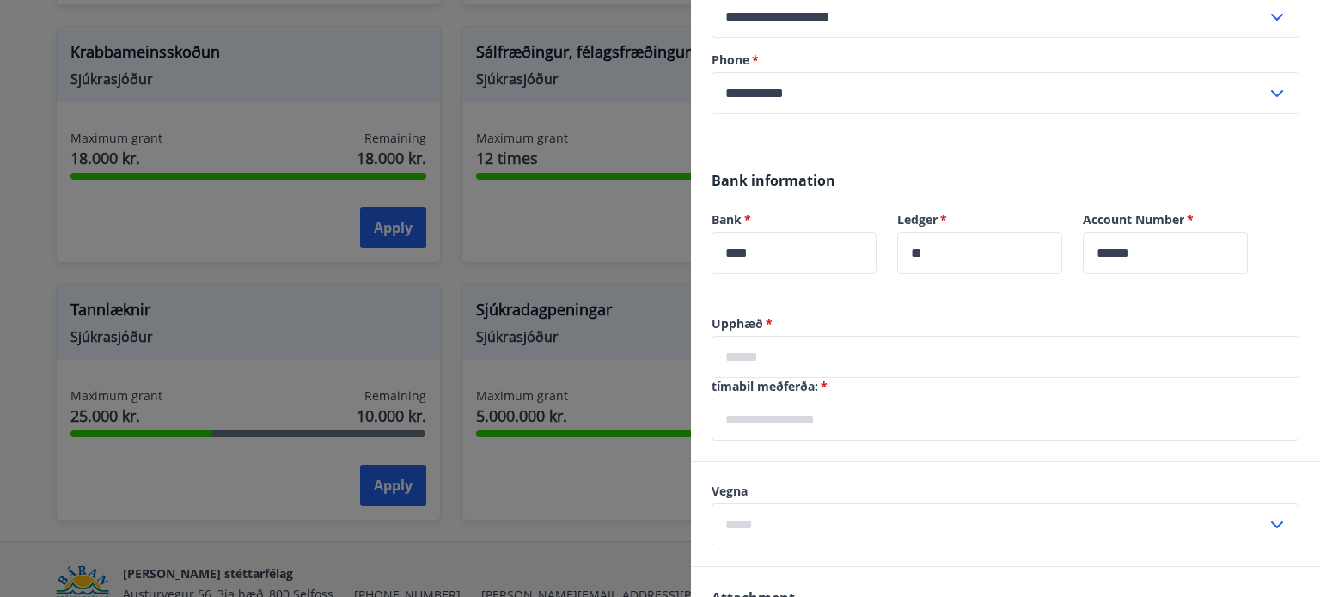
click at [446, 83] on div at bounding box center [660, 298] width 1320 height 597
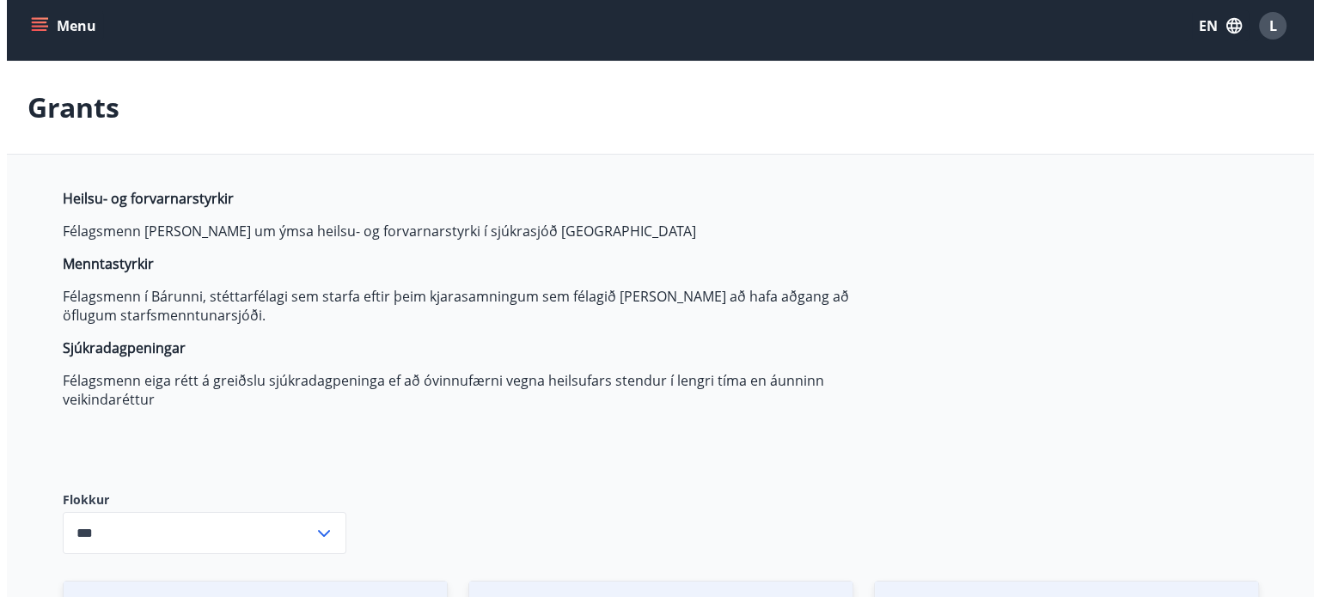
scroll to position [0, 0]
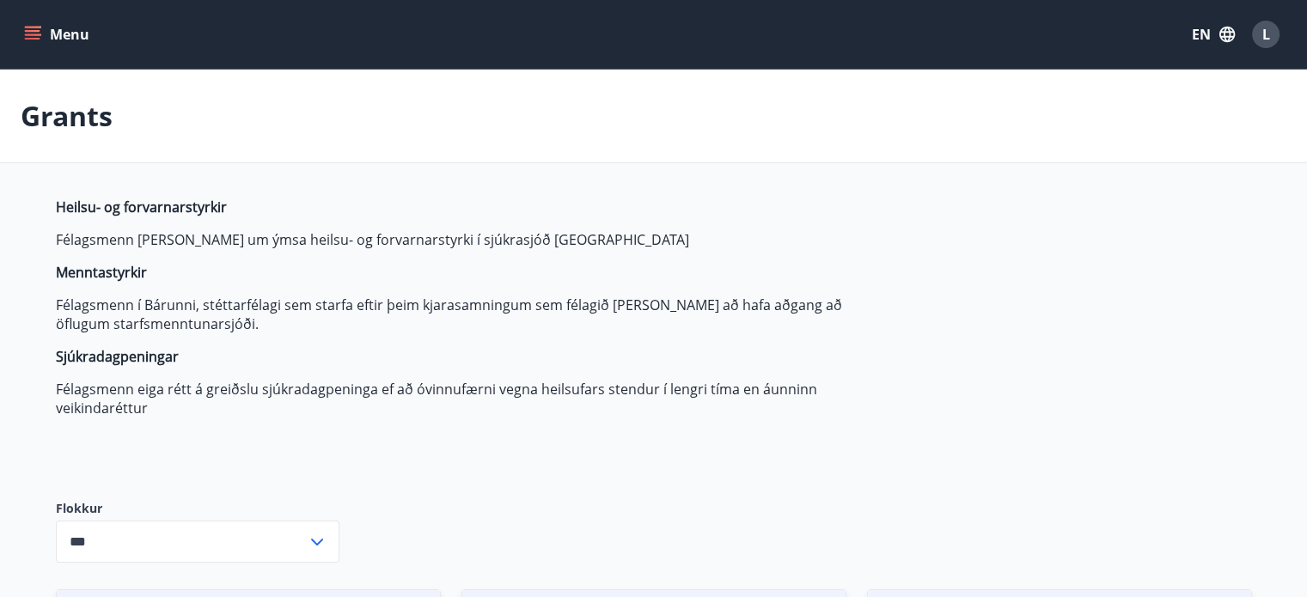
click at [1265, 30] on span "L" at bounding box center [1266, 34] width 8 height 19
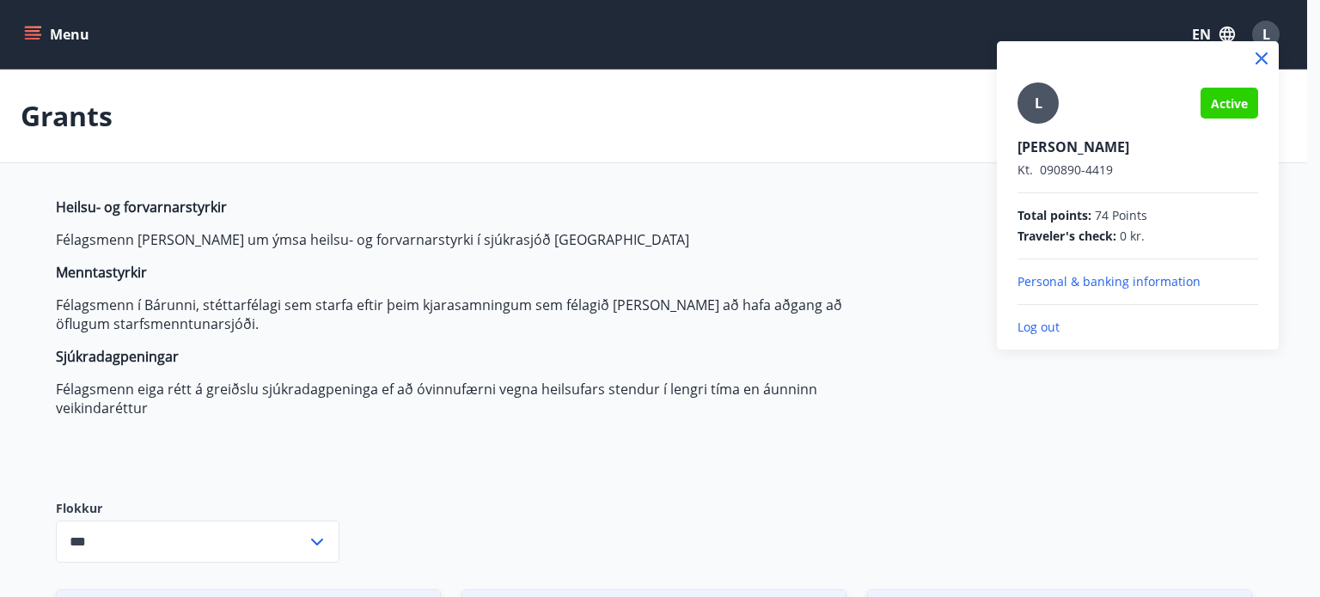
click at [1035, 327] on p "Log out" at bounding box center [1137, 327] width 241 height 17
